Goal: Task Accomplishment & Management: Use online tool/utility

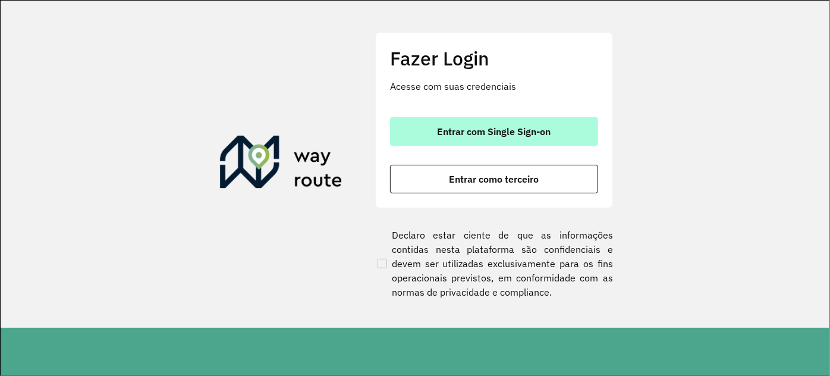
click at [433, 121] on button "Entrar com Single Sign-on" at bounding box center [494, 131] width 208 height 29
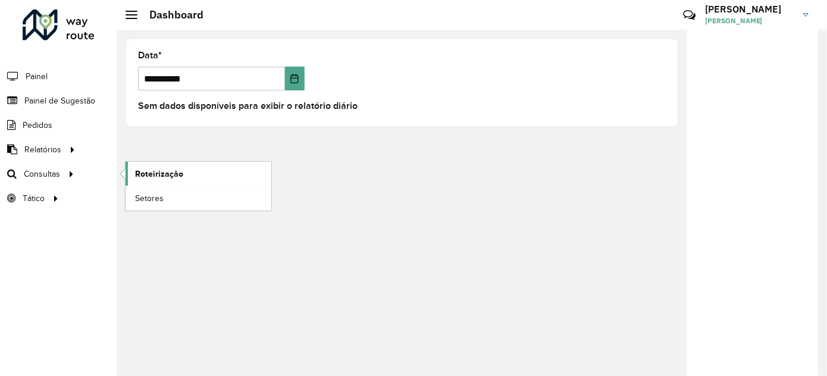
click at [166, 169] on span "Roteirização" at bounding box center [159, 174] width 48 height 12
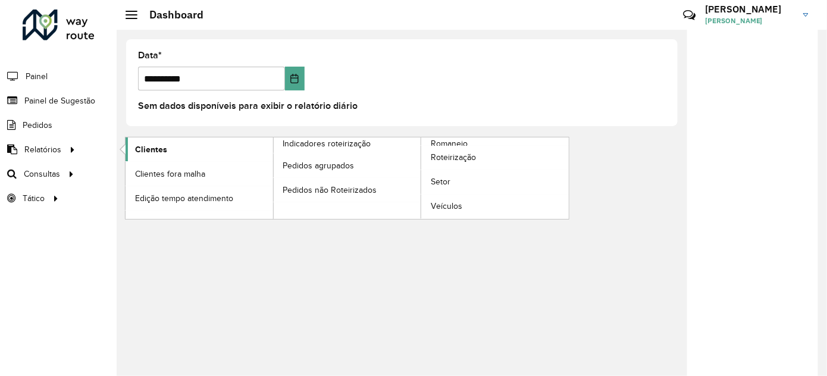
click at [153, 150] on span "Clientes" at bounding box center [151, 149] width 32 height 12
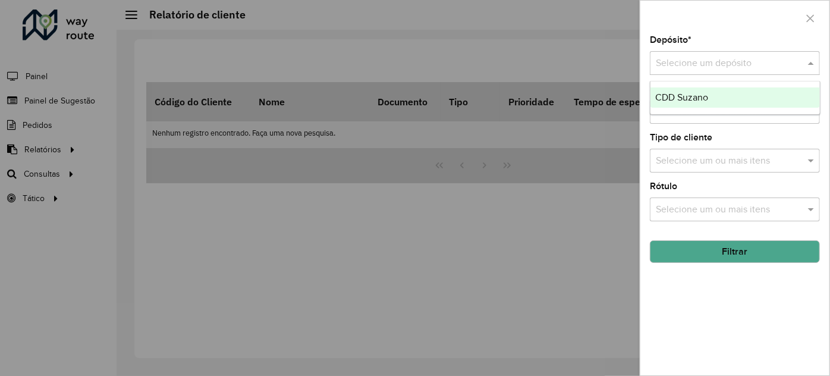
click at [716, 63] on input "text" at bounding box center [723, 63] width 134 height 14
click at [690, 95] on span "CDD Suzano" at bounding box center [681, 97] width 53 height 10
click at [691, 112] on input "text" at bounding box center [729, 112] width 152 height 14
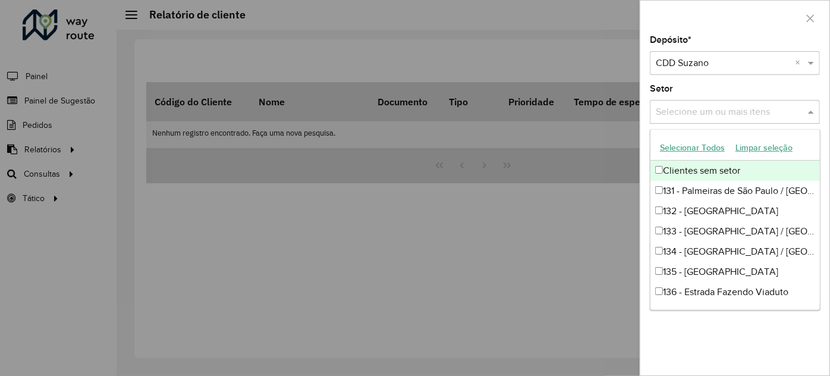
click at [681, 168] on div "Clientes sem setor" at bounding box center [735, 171] width 169 height 20
click at [683, 168] on div "Clientes sem setor" at bounding box center [735, 171] width 169 height 20
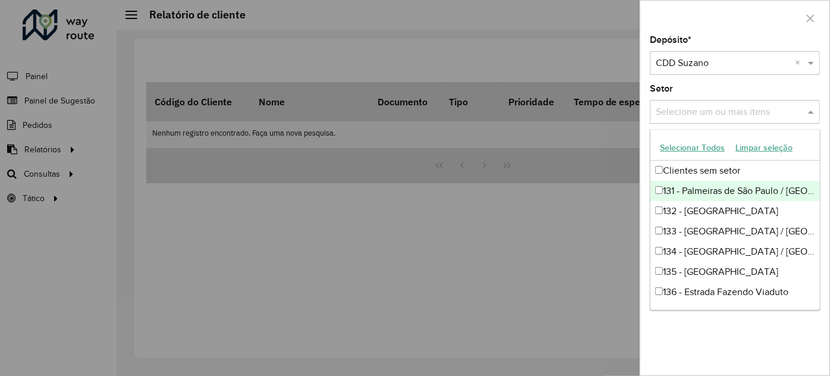
click at [674, 189] on div "131 - Palmeiras de São Paulo / Ouro Fino Paulista" at bounding box center [735, 191] width 169 height 20
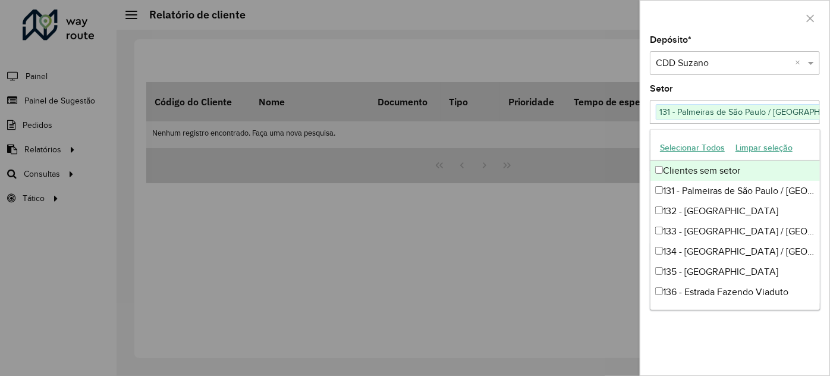
click at [673, 172] on div "Clientes sem setor" at bounding box center [735, 171] width 169 height 20
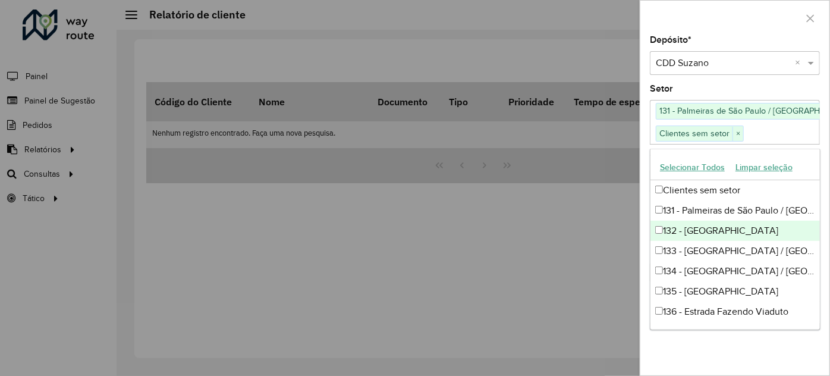
click at [675, 230] on div "132 - Parque Alvorada" at bounding box center [735, 231] width 169 height 20
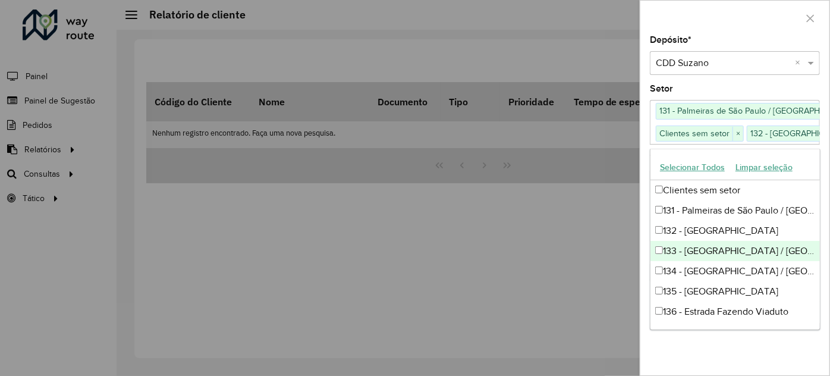
click at [678, 253] on div "133 - Vila Urupes / Vila Amorim / Jardim Colorado" at bounding box center [735, 251] width 169 height 20
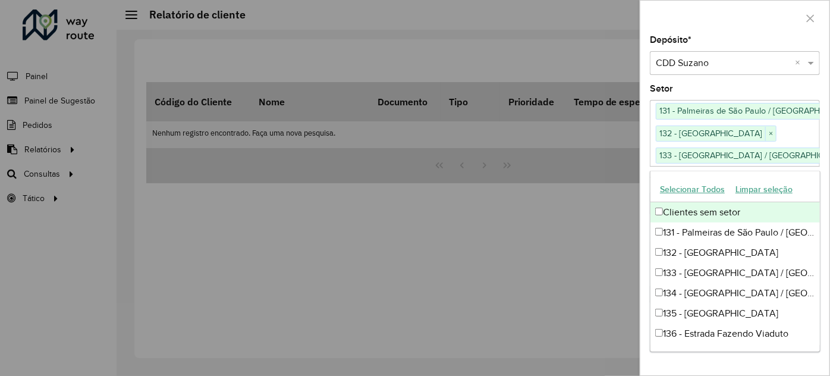
click at [707, 190] on button "Selecionar Todos" at bounding box center [693, 189] width 76 height 18
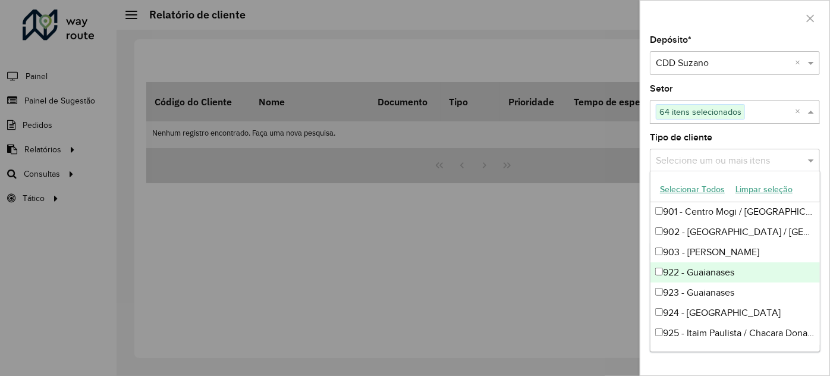
scroll to position [1151, 0]
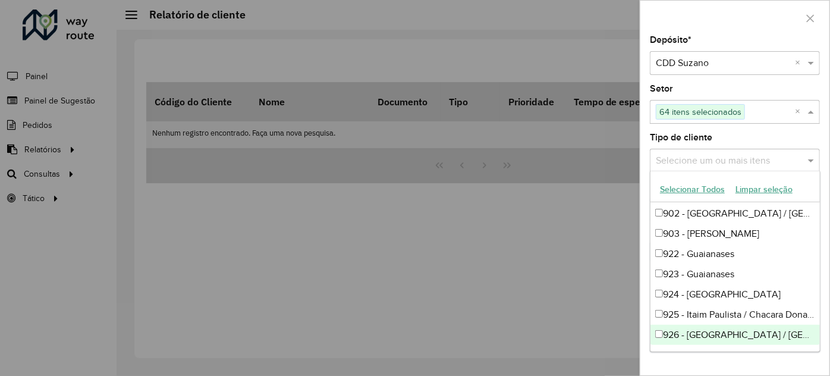
click at [765, 359] on div "Depósito * Selecione um depósito × CDD Suzano × Setor Selecione um ou mais iten…" at bounding box center [734, 206] width 189 height 340
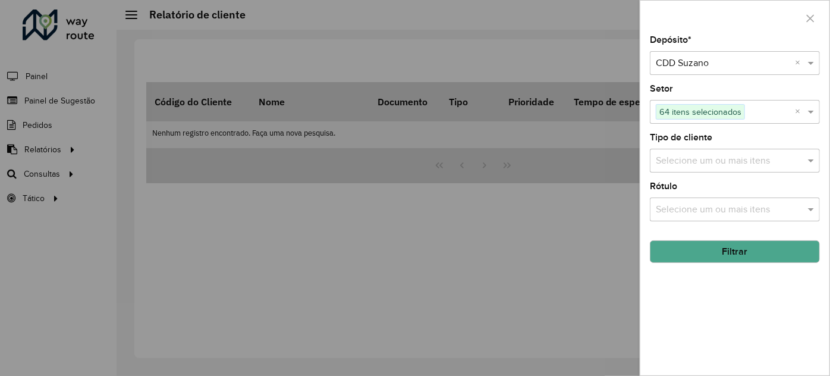
click at [743, 161] on input "text" at bounding box center [729, 161] width 152 height 14
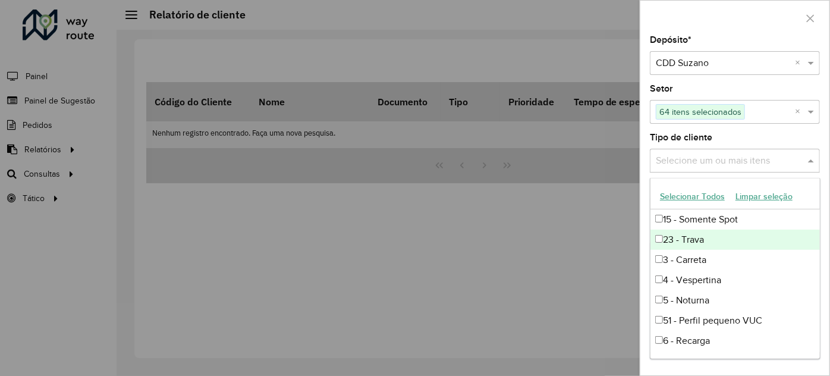
click at [704, 235] on div "23 - Trava" at bounding box center [735, 240] width 169 height 20
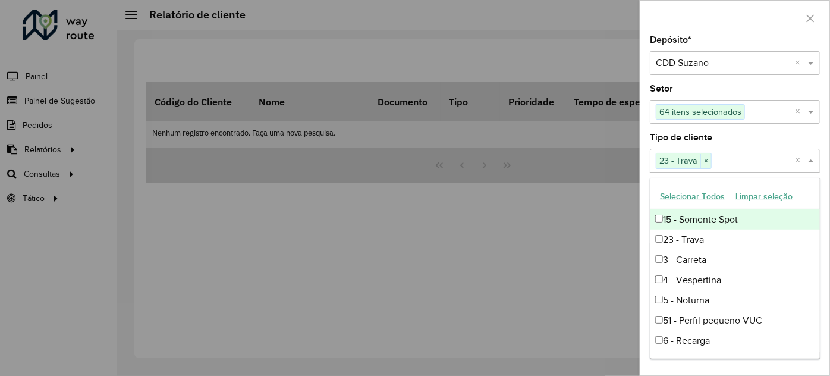
click at [728, 134] on div "Tipo de cliente Selecione um ou mais itens 23 - Trava × ×" at bounding box center [735, 152] width 170 height 39
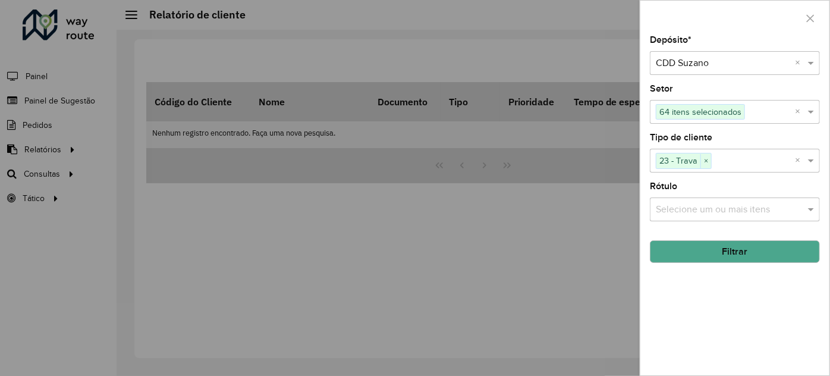
click at [721, 199] on div "Selecione um ou mais itens" at bounding box center [735, 209] width 170 height 24
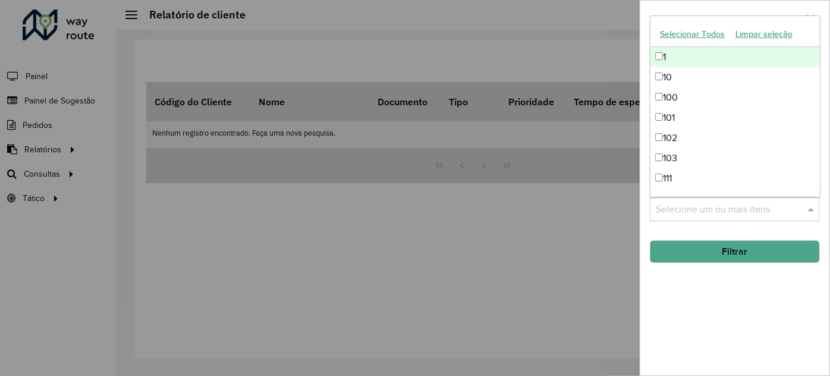
click at [720, 316] on div "Depósito * Selecione um depósito × CDD Suzano × Setor Selecione um ou mais iten…" at bounding box center [734, 206] width 189 height 340
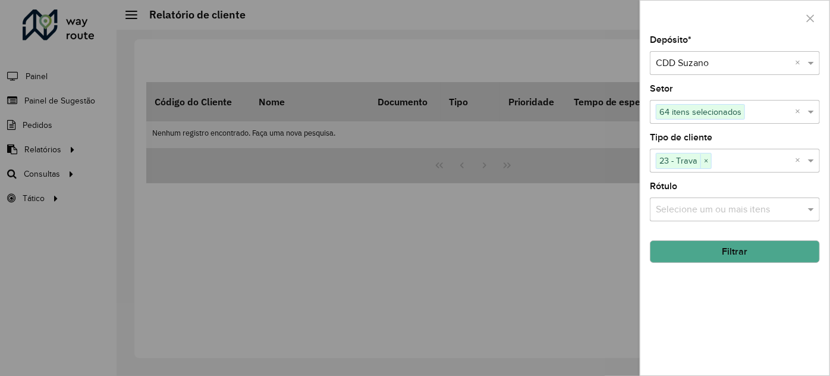
click at [734, 251] on button "Filtrar" at bounding box center [735, 251] width 170 height 23
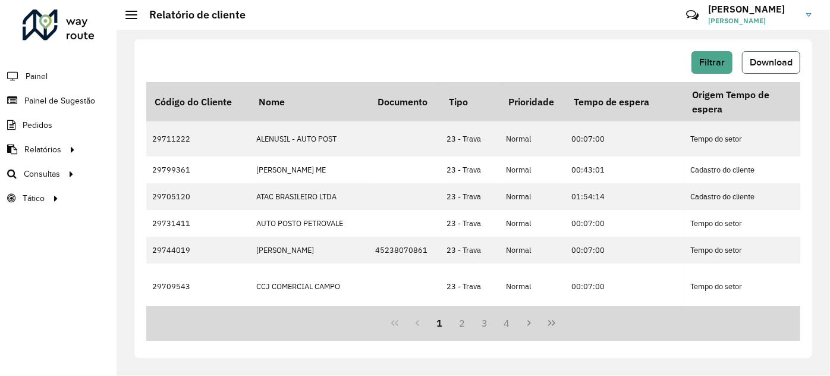
click at [774, 58] on span "Download" at bounding box center [771, 62] width 43 height 10
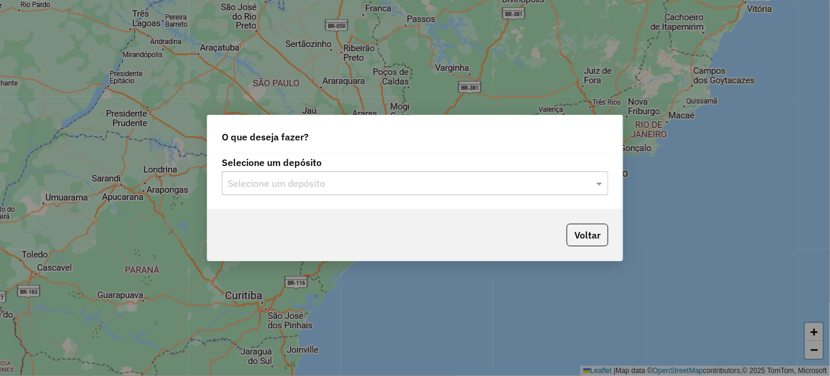
click at [456, 183] on input "text" at bounding box center [403, 184] width 351 height 14
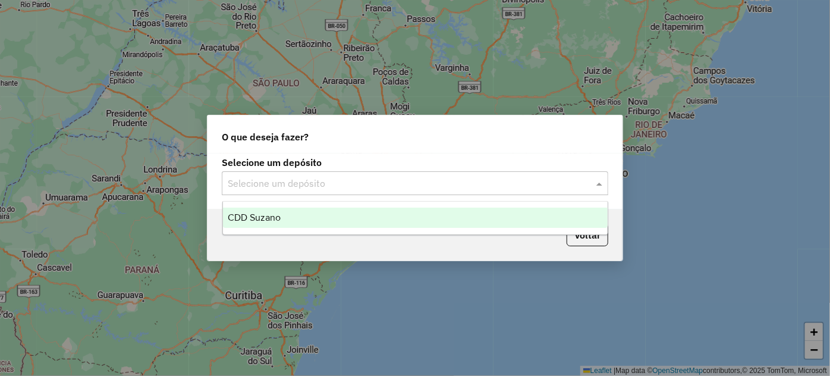
click at [316, 220] on div "CDD Suzano" at bounding box center [415, 218] width 385 height 20
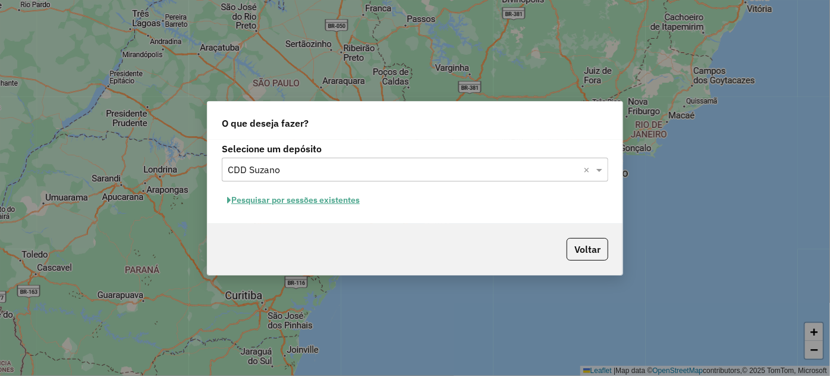
click at [290, 195] on button "Pesquisar por sessões existentes" at bounding box center [293, 200] width 143 height 18
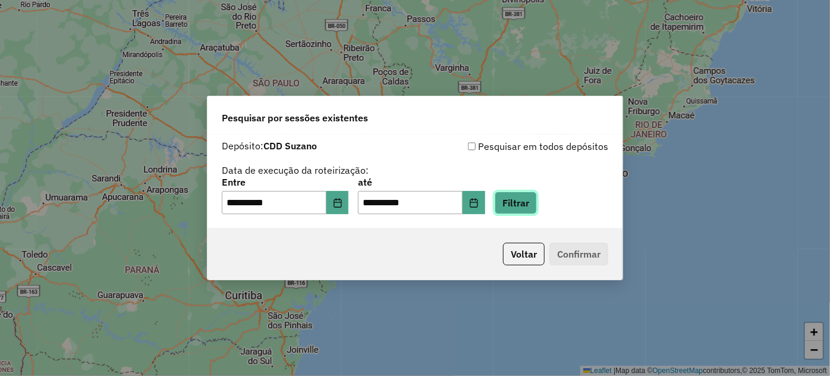
click at [536, 209] on button "Filtrar" at bounding box center [516, 202] width 42 height 23
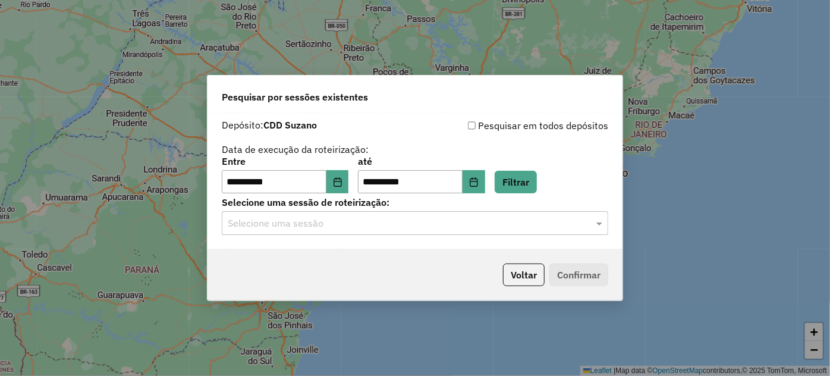
click at [583, 230] on div at bounding box center [415, 222] width 387 height 15
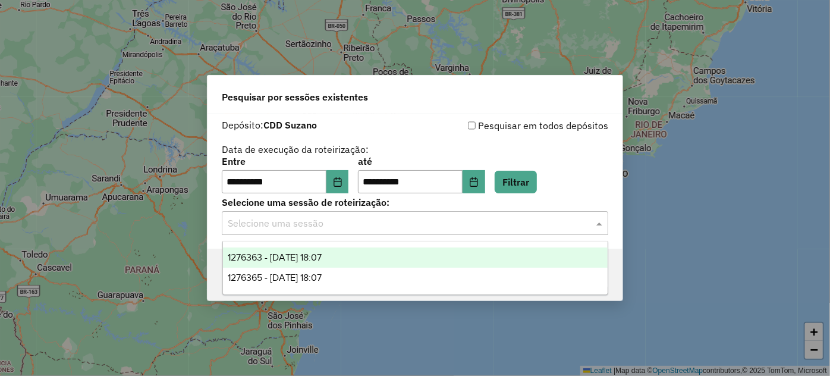
click at [461, 256] on div "1276363 - 16/09/2025 18:07" at bounding box center [415, 257] width 385 height 20
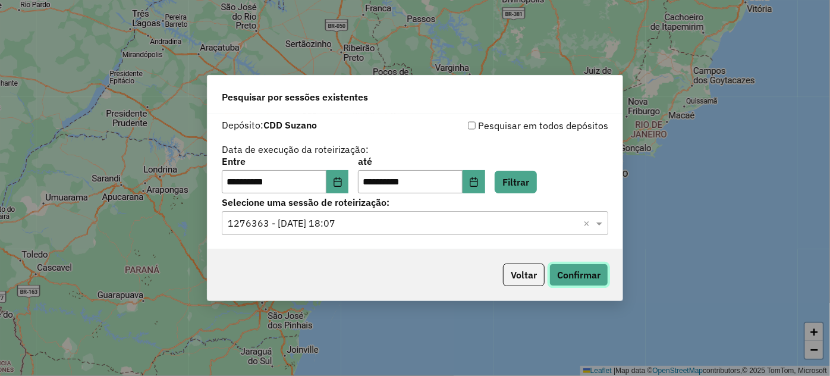
click at [570, 268] on button "Confirmar" at bounding box center [578, 274] width 59 height 23
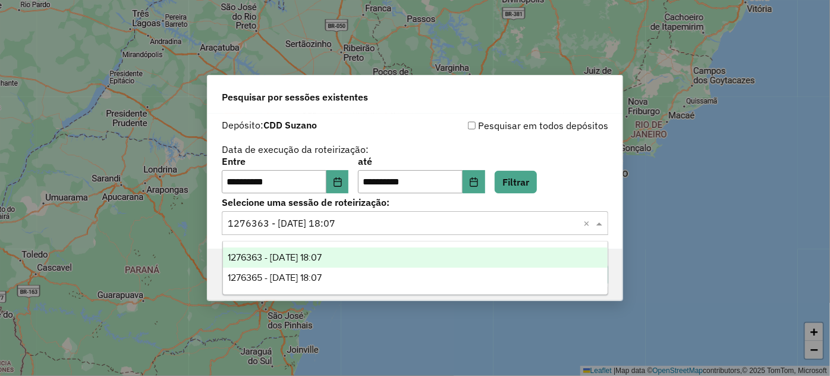
click at [441, 223] on input "text" at bounding box center [403, 223] width 351 height 14
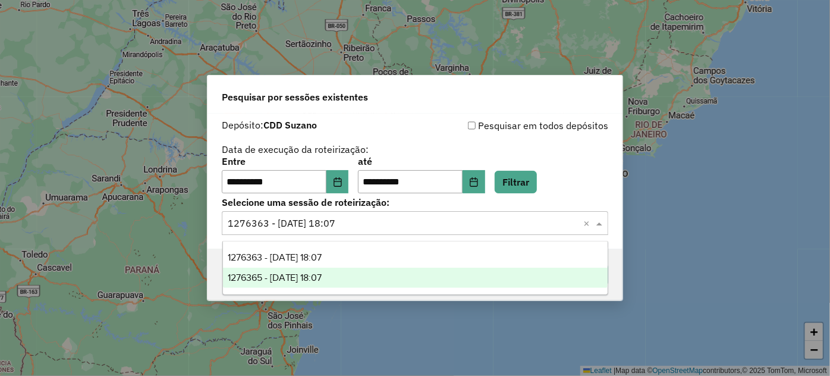
click at [322, 281] on span "1276365 - 16/09/2025 18:07" at bounding box center [275, 277] width 95 height 10
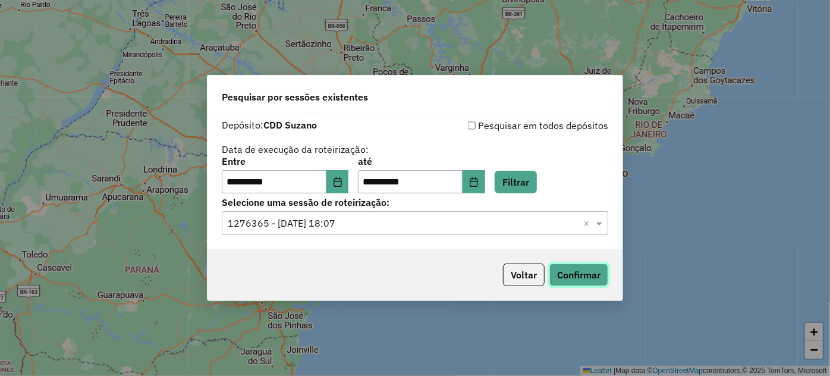
click at [590, 271] on button "Confirmar" at bounding box center [578, 274] width 59 height 23
click at [306, 174] on input "**********" at bounding box center [274, 182] width 105 height 24
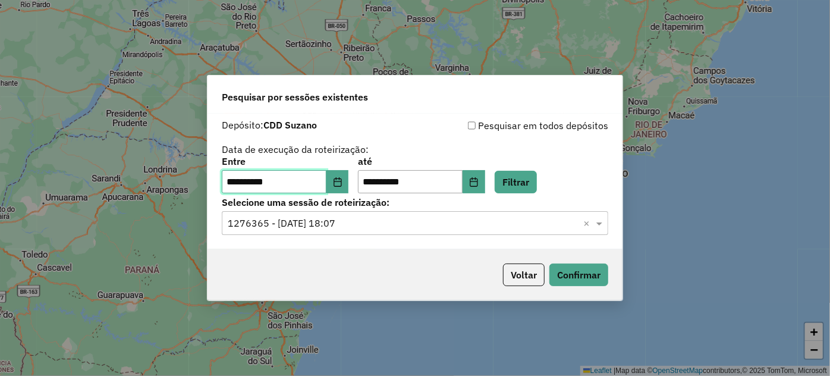
type input "**********"
click at [529, 187] on button "Filtrar" at bounding box center [516, 182] width 42 height 23
click at [412, 226] on input "text" at bounding box center [403, 223] width 351 height 14
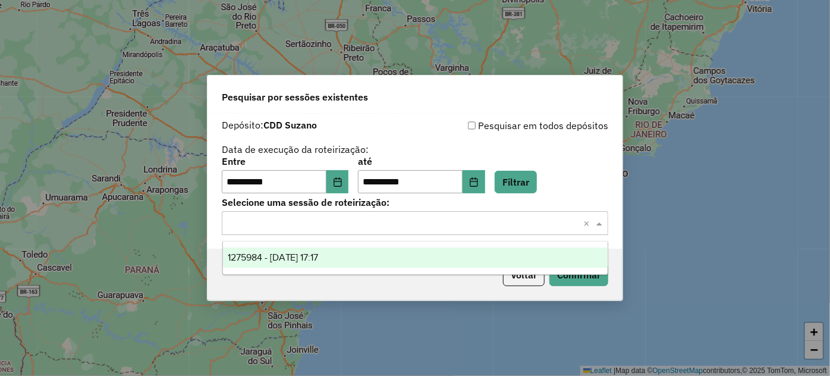
click at [393, 261] on div "1275984 - 15/09/2025 17:17" at bounding box center [415, 257] width 385 height 20
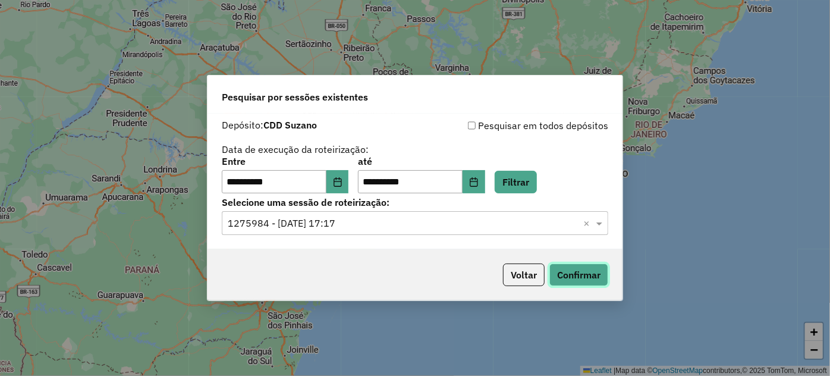
click at [571, 267] on button "Confirmar" at bounding box center [578, 274] width 59 height 23
click at [306, 189] on input "**********" at bounding box center [274, 182] width 105 height 24
type input "**********"
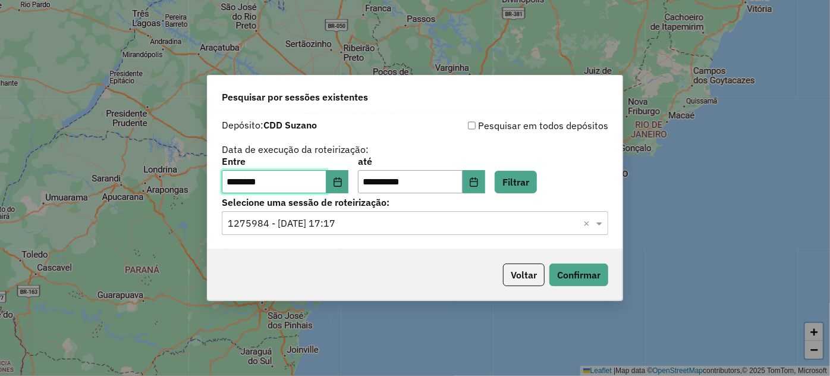
type input "**********"
click at [537, 185] on button "Filtrar" at bounding box center [516, 182] width 42 height 23
click at [352, 221] on input "text" at bounding box center [403, 223] width 351 height 14
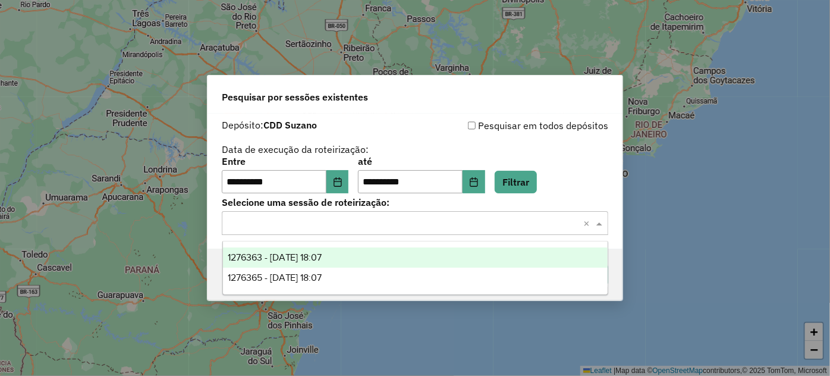
click at [322, 256] on span "1276363 - 16/09/2025 18:07" at bounding box center [275, 257] width 95 height 10
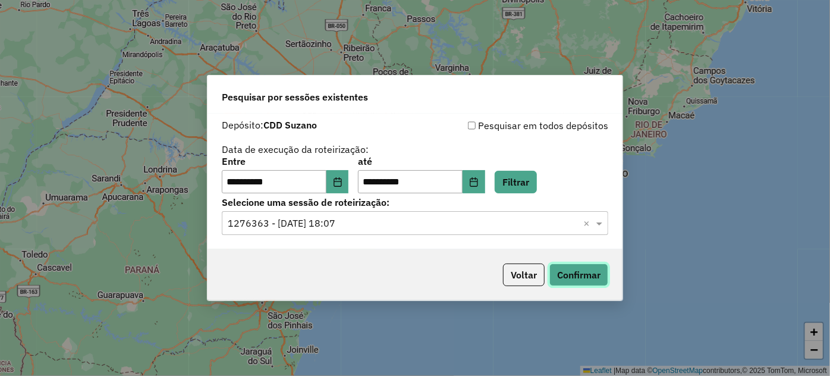
click at [593, 278] on button "Confirmar" at bounding box center [578, 274] width 59 height 23
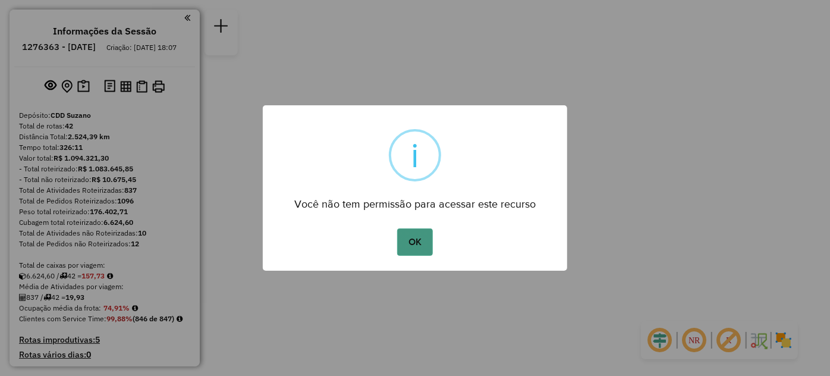
click at [410, 248] on button "OK" at bounding box center [414, 241] width 35 height 27
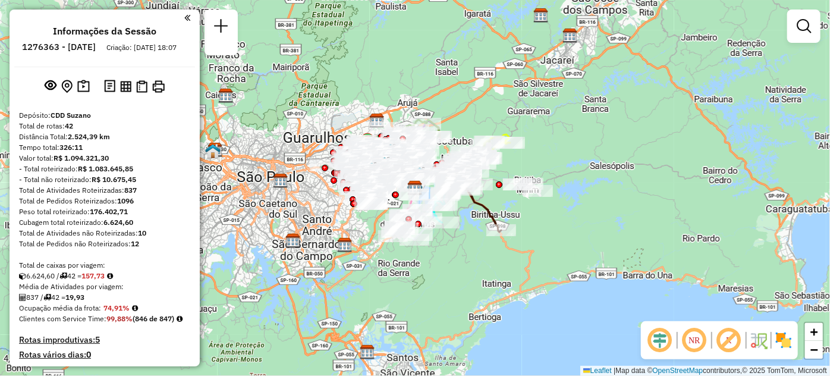
scroll to position [320, 0]
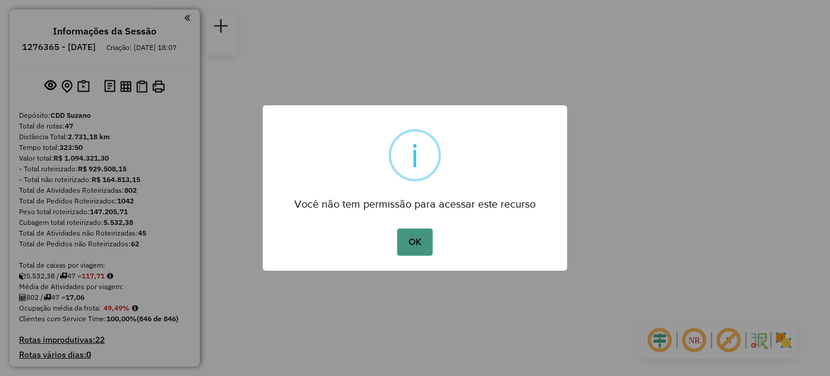
click at [416, 228] on button "OK" at bounding box center [414, 241] width 35 height 27
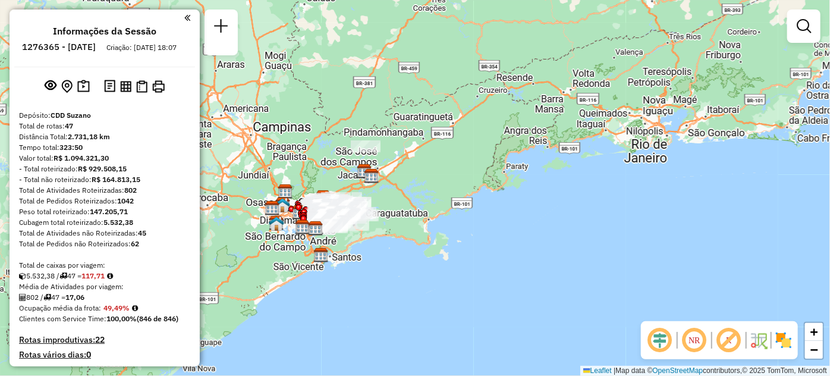
click at [186, 15] on em at bounding box center [187, 17] width 6 height 11
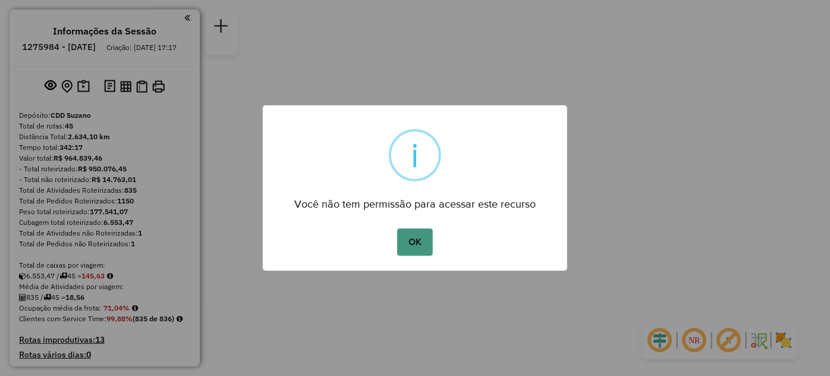
click at [425, 233] on button "OK" at bounding box center [414, 241] width 35 height 27
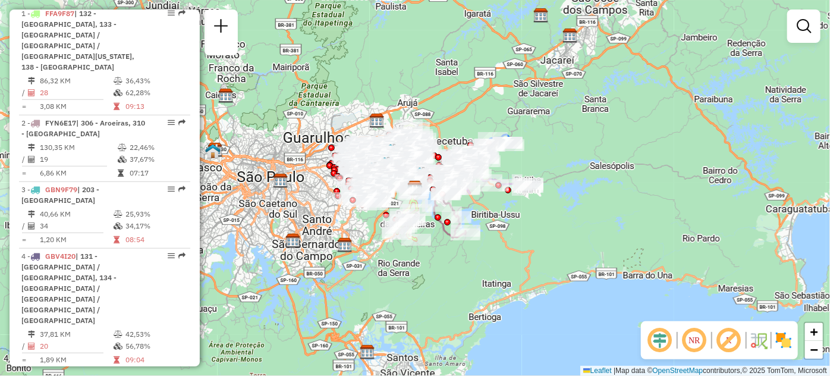
scroll to position [2779, 0]
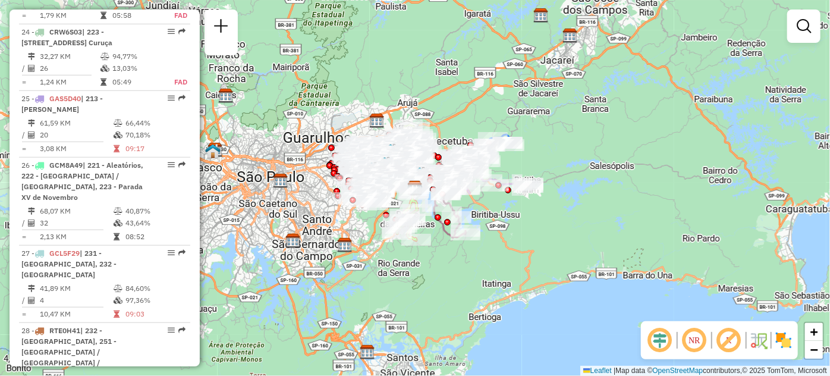
select select "**********"
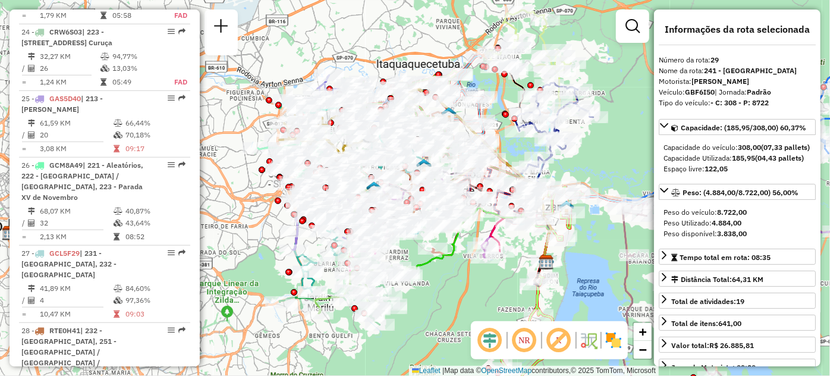
drag, startPoint x: 162, startPoint y: 186, endPoint x: 181, endPoint y: 199, distance: 22.8
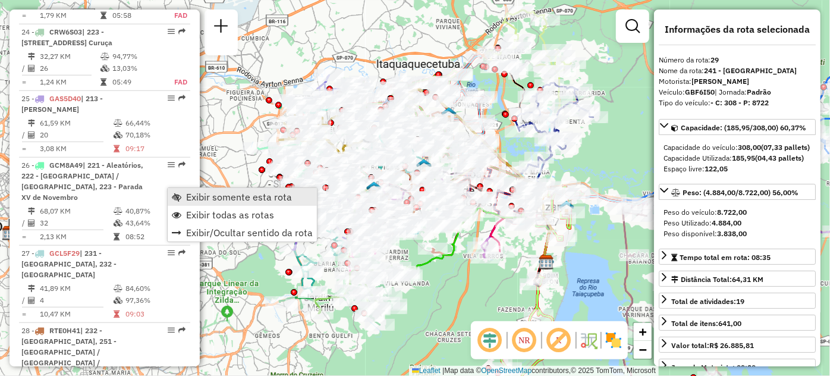
click at [183, 200] on link "Exibir somente esta rota" at bounding box center [242, 197] width 149 height 18
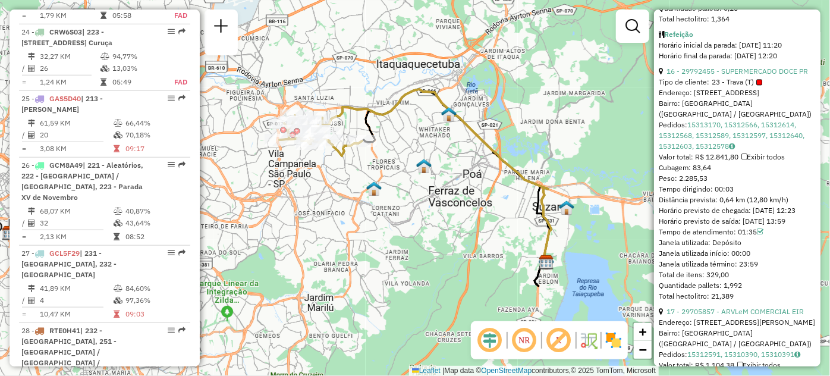
scroll to position [3621, 0]
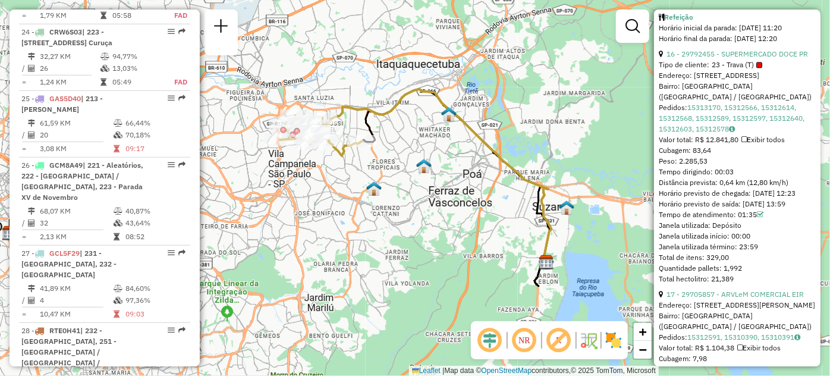
click at [755, 220] on div "Tempo de atendimento: 01:35" at bounding box center [737, 214] width 157 height 11
click at [736, 231] on div "Janela utilizada: Depósito" at bounding box center [737, 225] width 157 height 11
copy div "01:35"
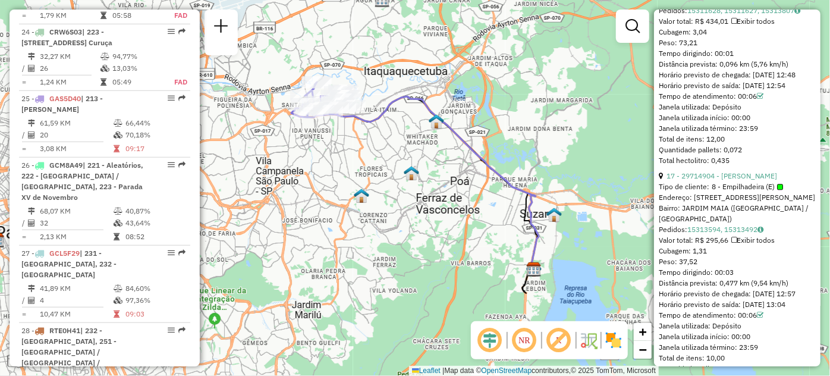
scroll to position [639, 0]
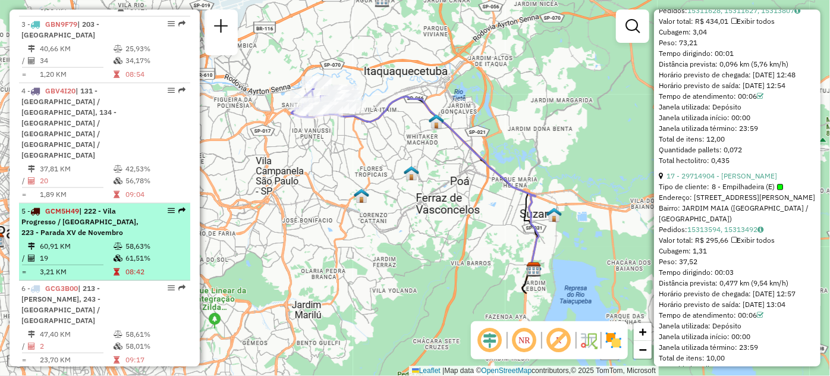
click at [168, 207] on em at bounding box center [171, 210] width 7 height 7
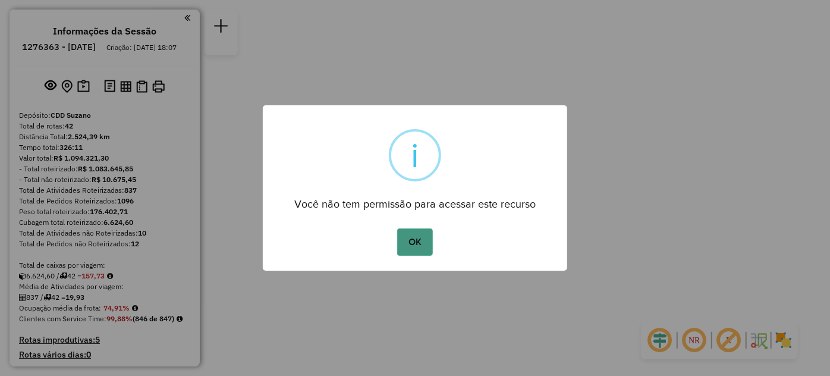
click at [412, 240] on button "OK" at bounding box center [414, 241] width 35 height 27
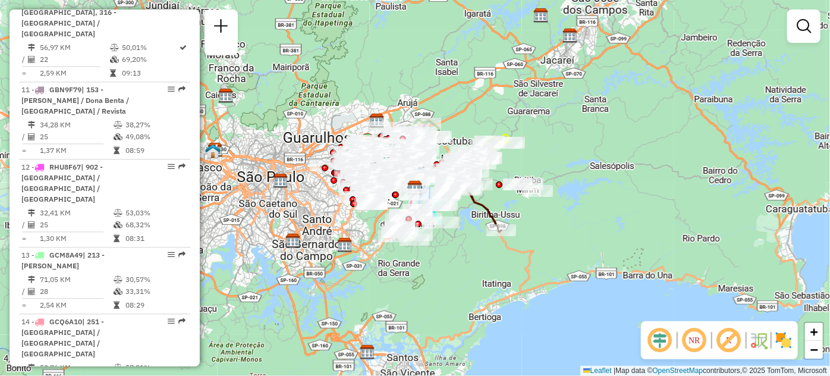
scroll to position [2244, 0]
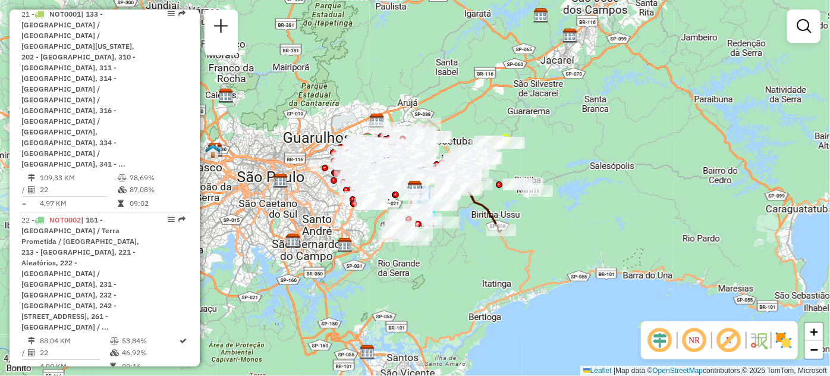
select select "**********"
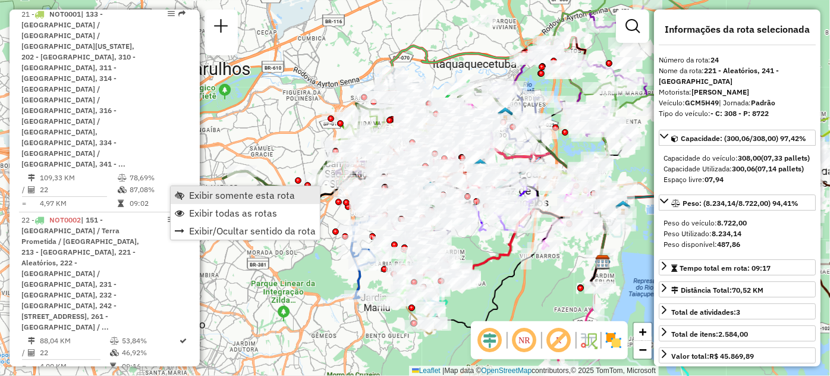
click at [175, 192] on span "Exibir somente esta rota" at bounding box center [180, 195] width 10 height 10
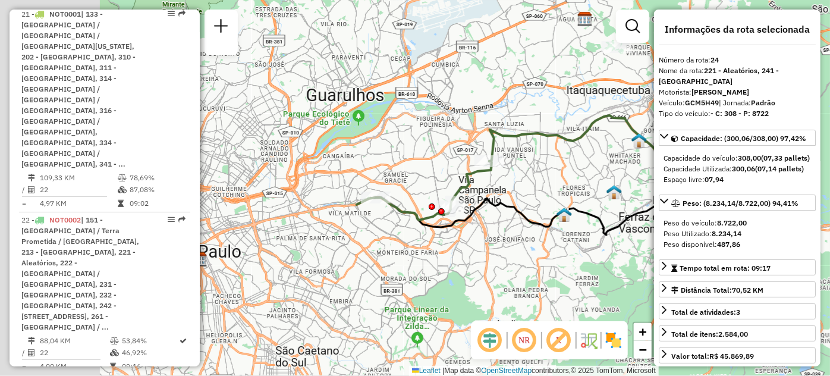
drag, startPoint x: 276, startPoint y: 219, endPoint x: 417, endPoint y: 246, distance: 144.0
click at [413, 246] on div "Janela de atendimento Grade de atendimento Capacidade Transportadoras Veículos …" at bounding box center [415, 188] width 830 height 376
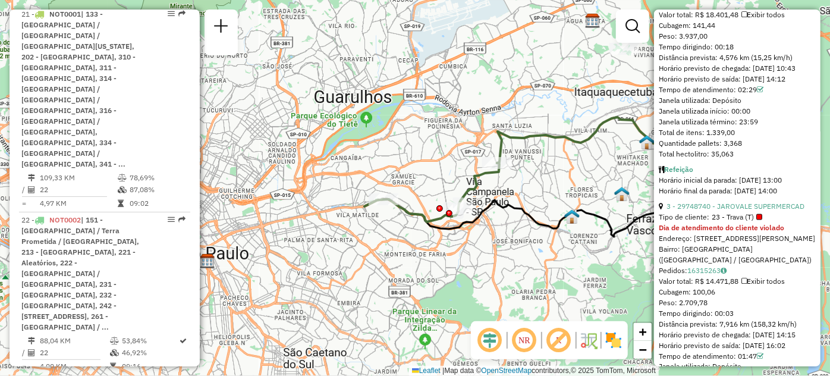
scroll to position [731, 0]
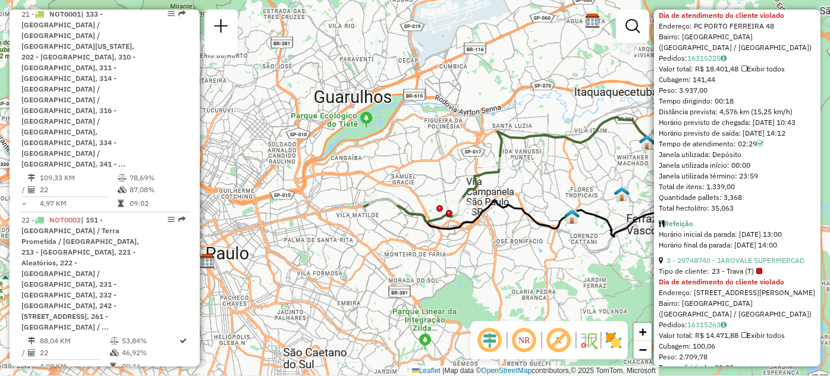
click at [755, 181] on div "Janela utilizada término: 23:59" at bounding box center [737, 176] width 157 height 11
